Goal: Task Accomplishment & Management: Manage account settings

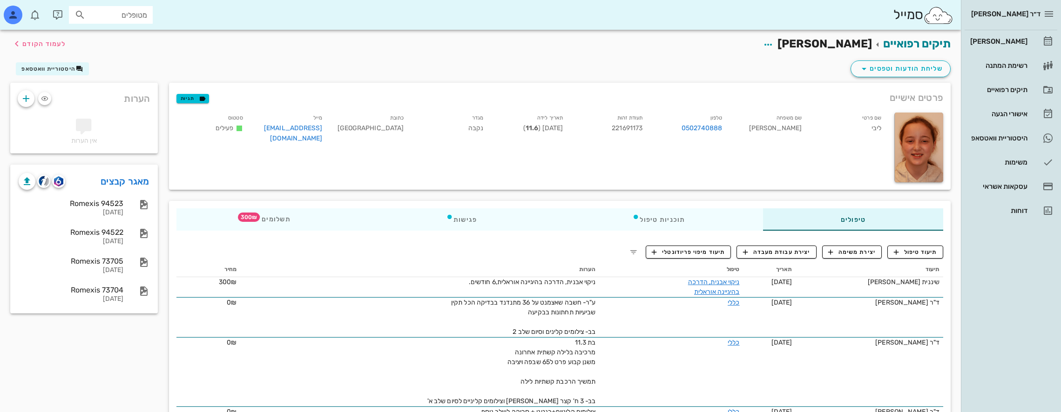
scroll to position [93, 0]
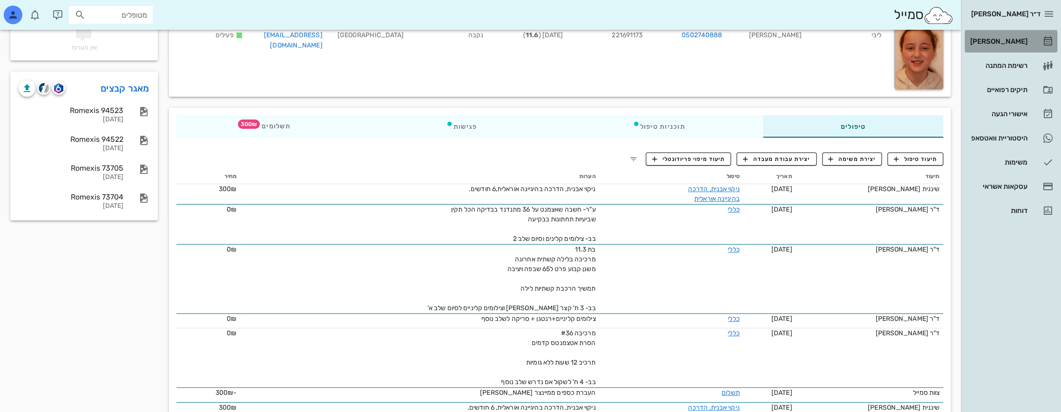
click at [1007, 42] on div "[PERSON_NAME]" at bounding box center [997, 41] width 59 height 7
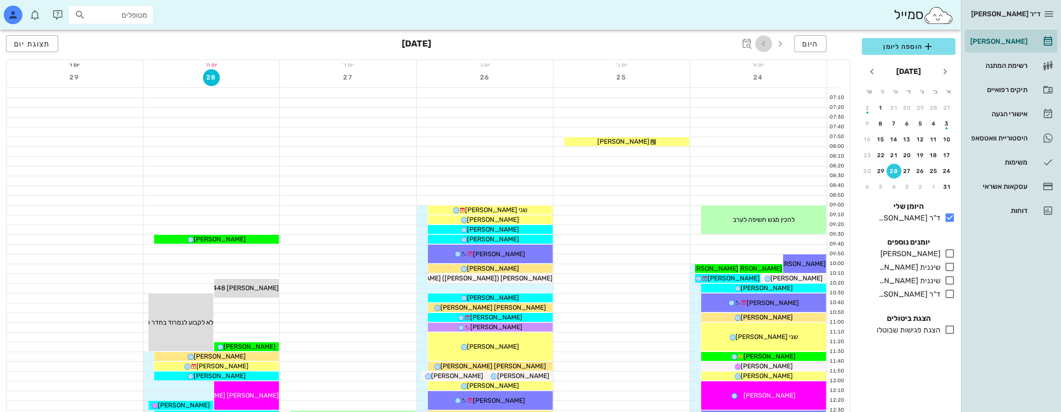
click at [767, 43] on icon "button" at bounding box center [763, 43] width 11 height 11
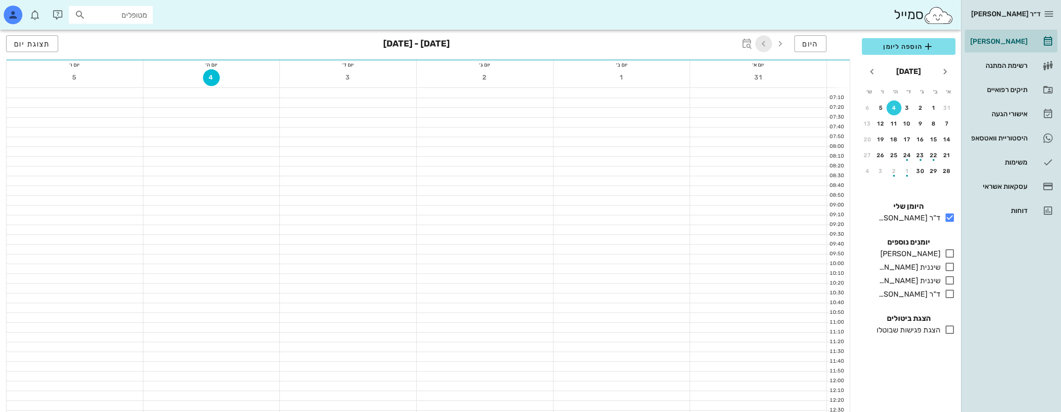
click at [767, 43] on icon "button" at bounding box center [763, 43] width 11 height 11
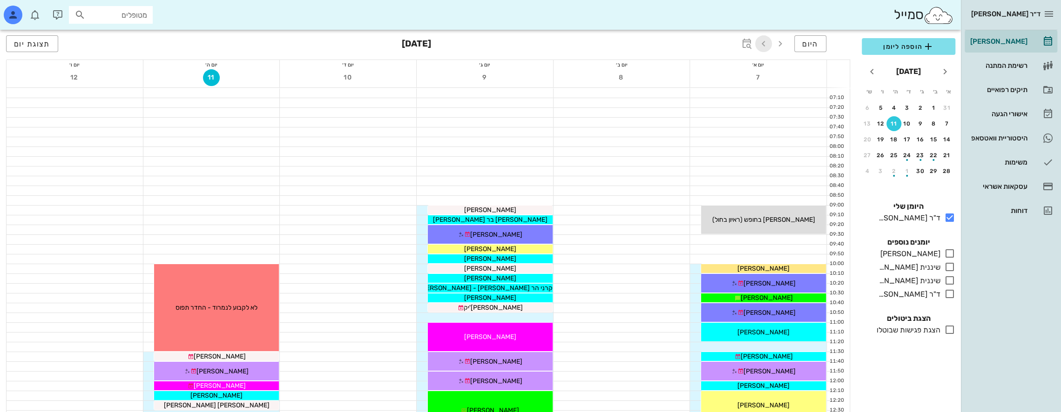
click at [767, 43] on icon "button" at bounding box center [763, 43] width 11 height 11
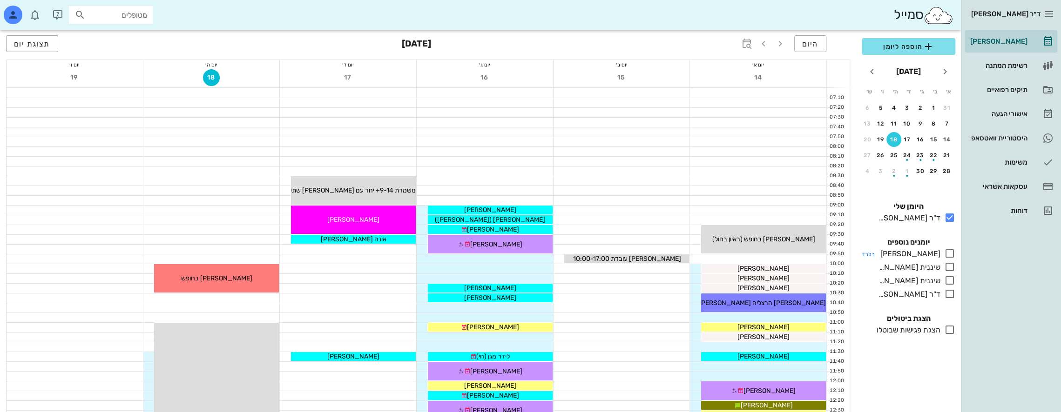
click at [948, 250] on icon at bounding box center [949, 253] width 11 height 11
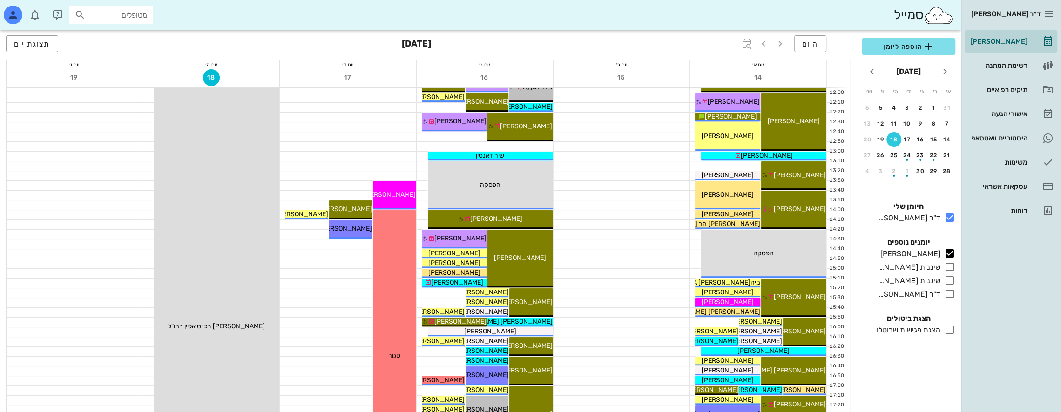
scroll to position [326, 0]
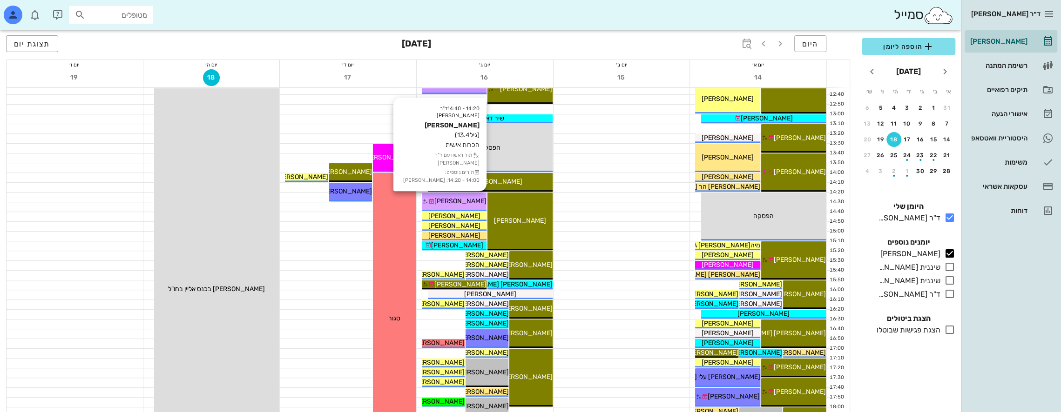
click at [458, 199] on span "[PERSON_NAME]" at bounding box center [460, 201] width 52 height 8
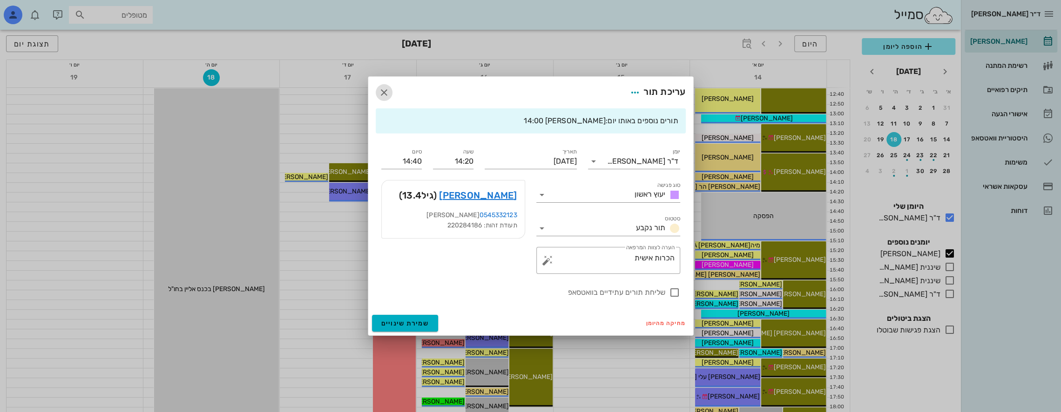
click at [386, 91] on icon "button" at bounding box center [383, 92] width 11 height 11
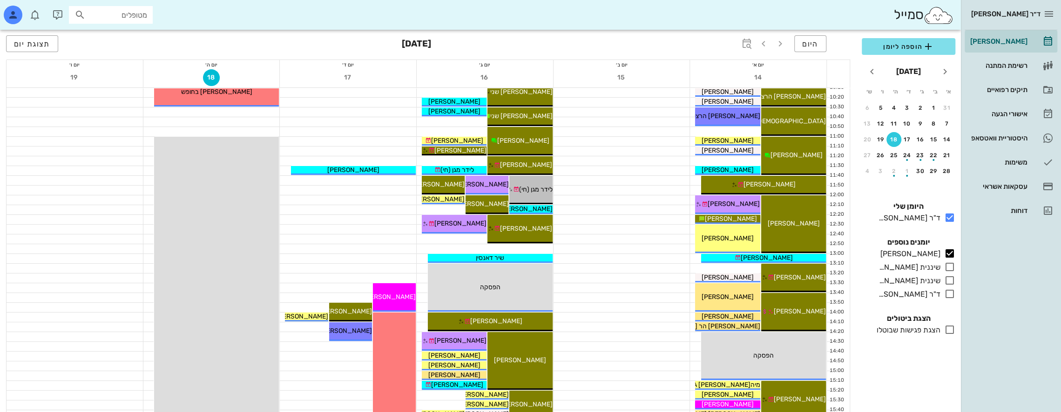
scroll to position [186, 0]
click at [809, 40] on span "היום" at bounding box center [810, 44] width 16 height 9
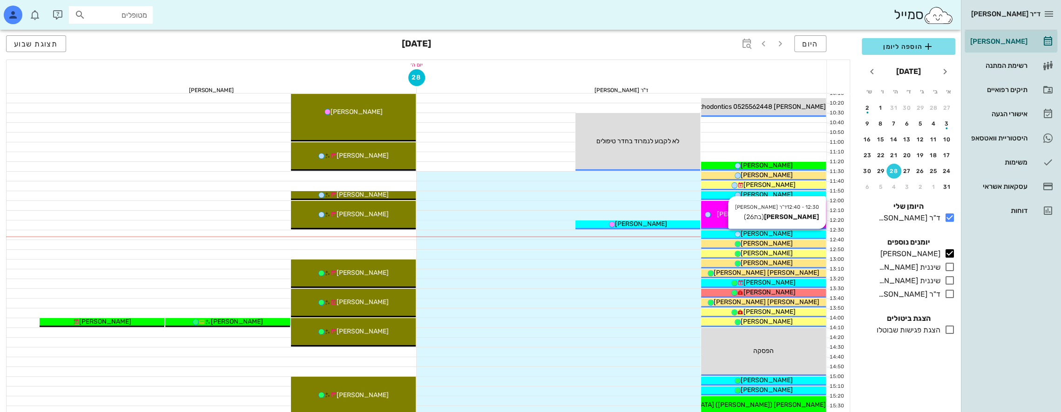
click at [772, 231] on span "[PERSON_NAME]" at bounding box center [766, 234] width 52 height 8
